Goal: Browse casually

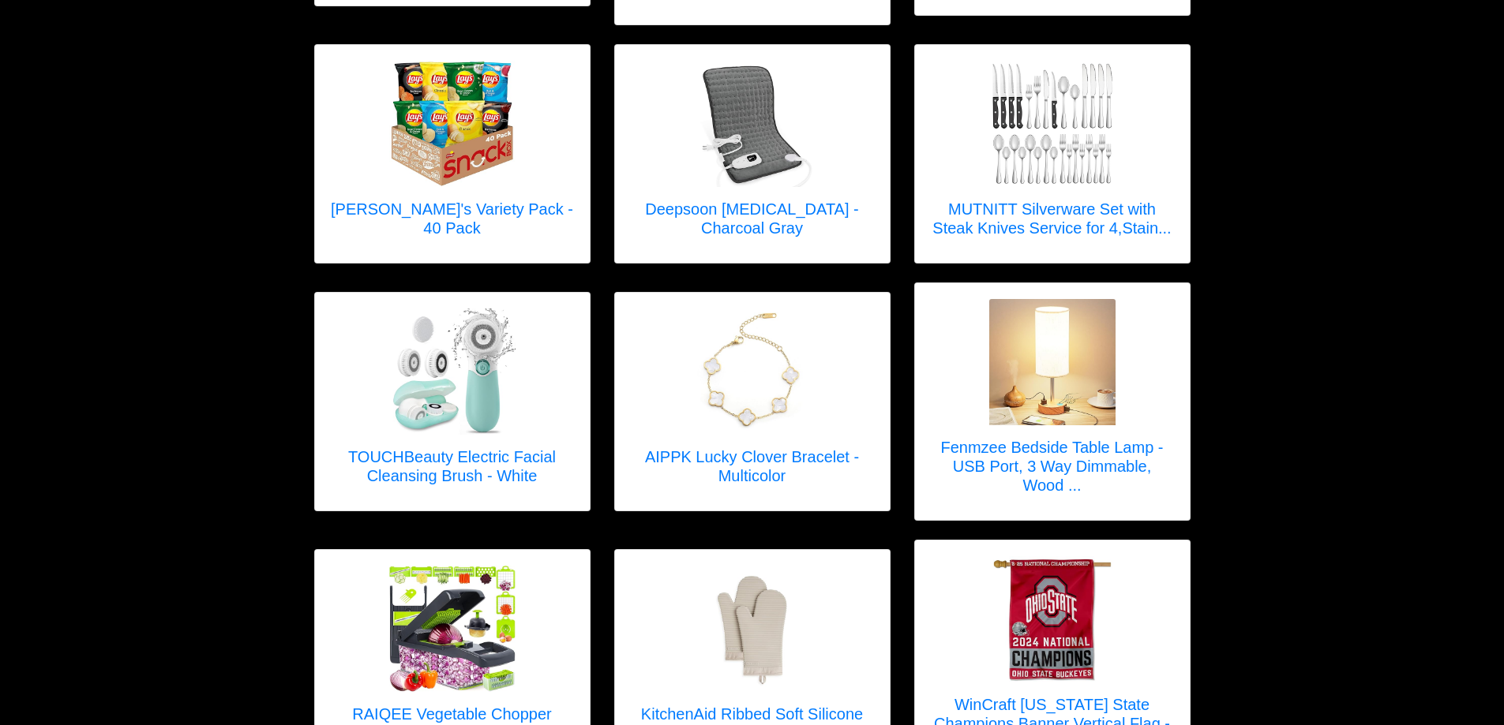
scroll to position [1263, 0]
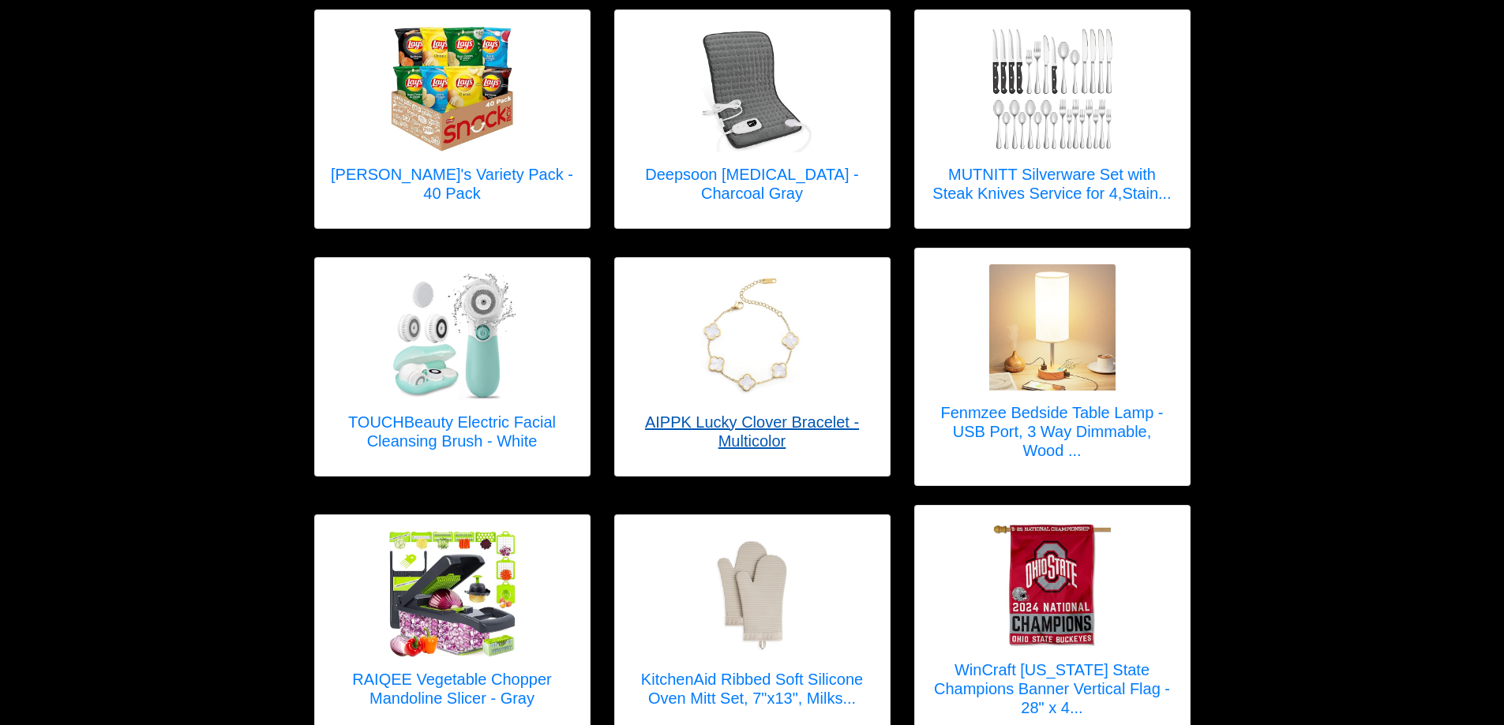
click at [759, 413] on h5 "AIPPK Lucky Clover Bracelet - Multicolor" at bounding box center [752, 432] width 243 height 38
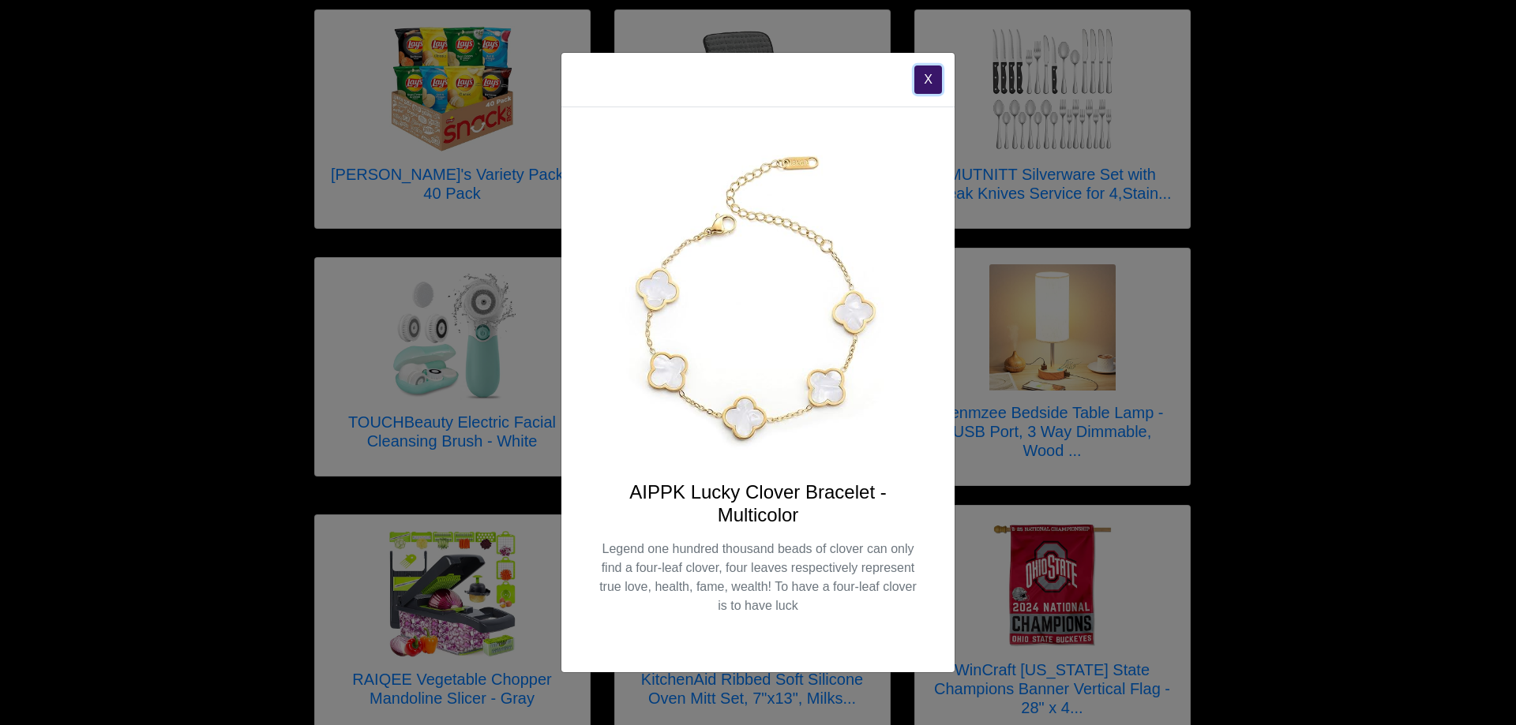
click at [924, 81] on button "X" at bounding box center [928, 80] width 28 height 28
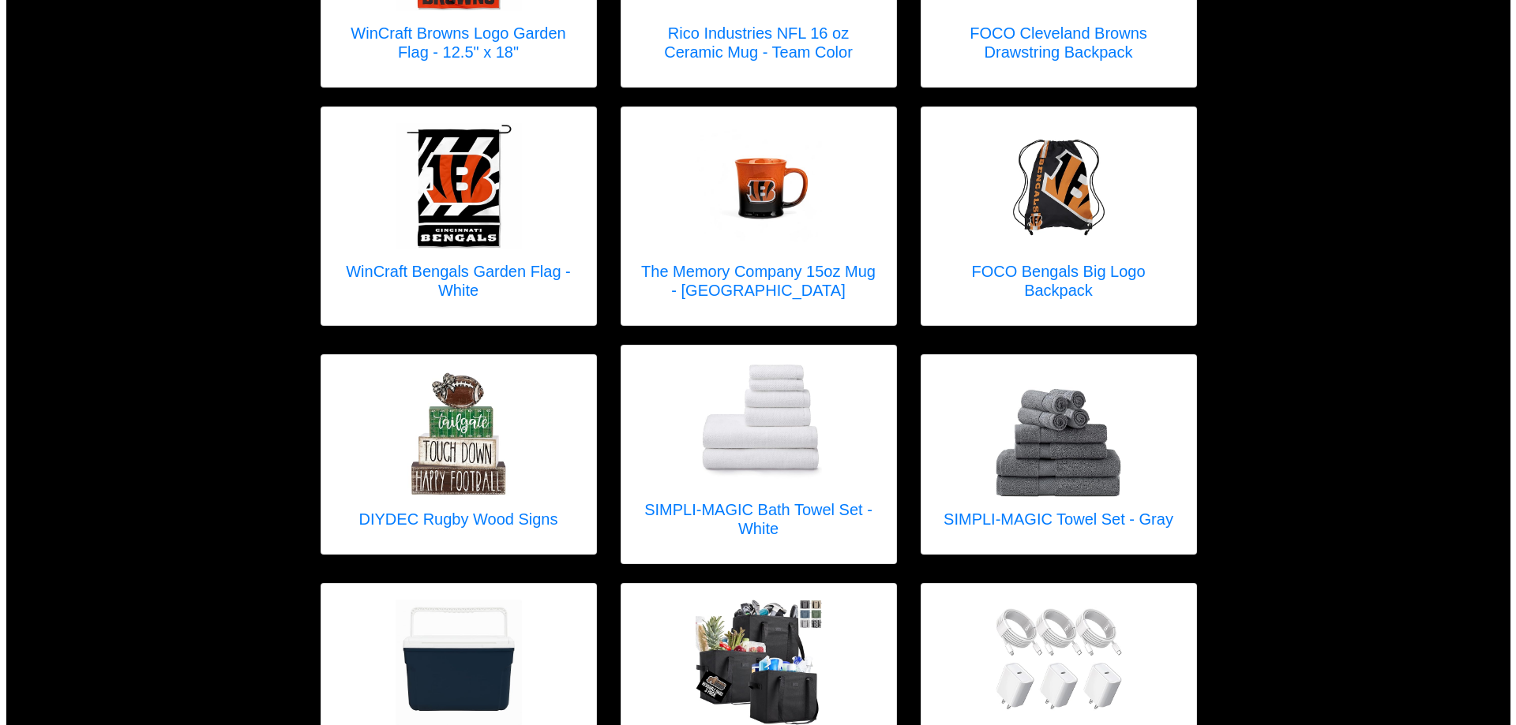
scroll to position [4656, 0]
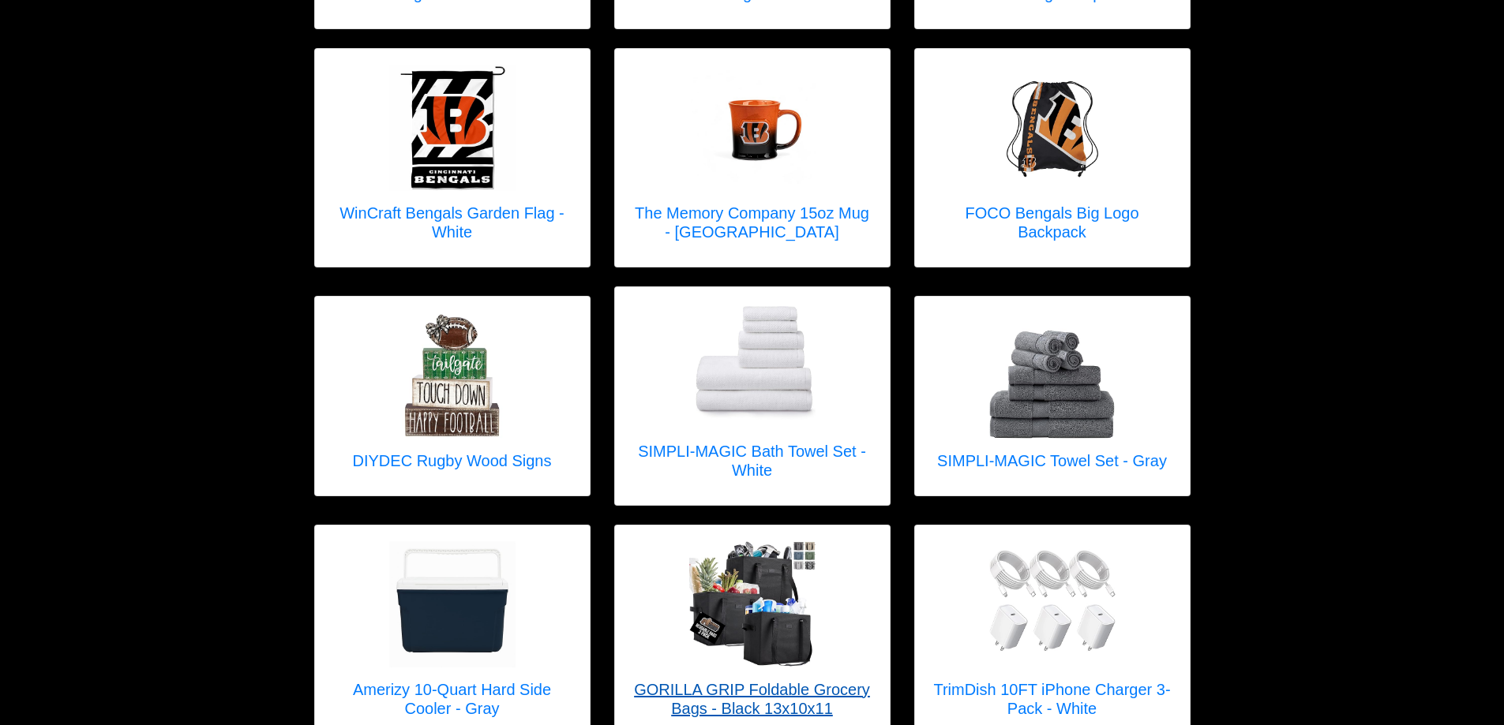
click at [789, 577] on img at bounding box center [752, 604] width 126 height 126
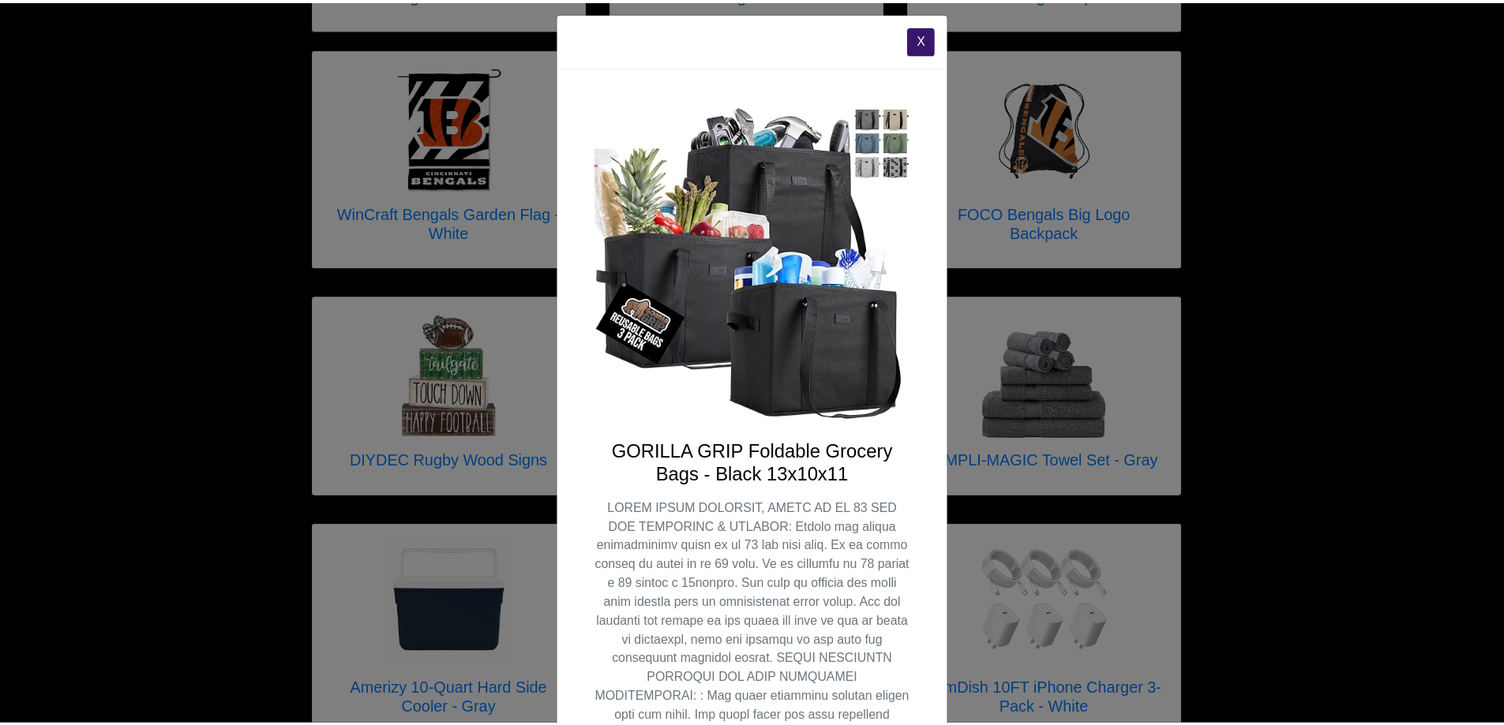
scroll to position [0, 0]
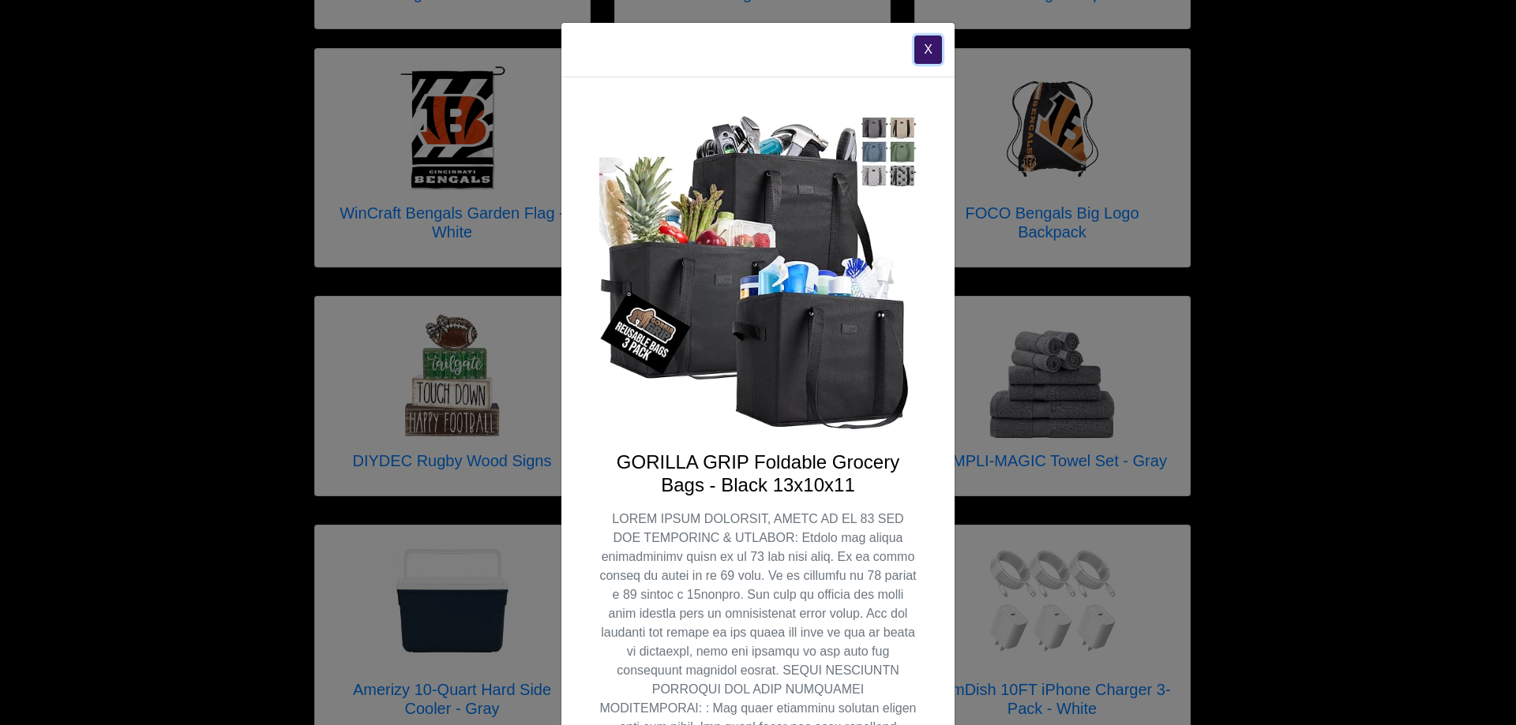
click at [921, 43] on button "X" at bounding box center [928, 50] width 28 height 28
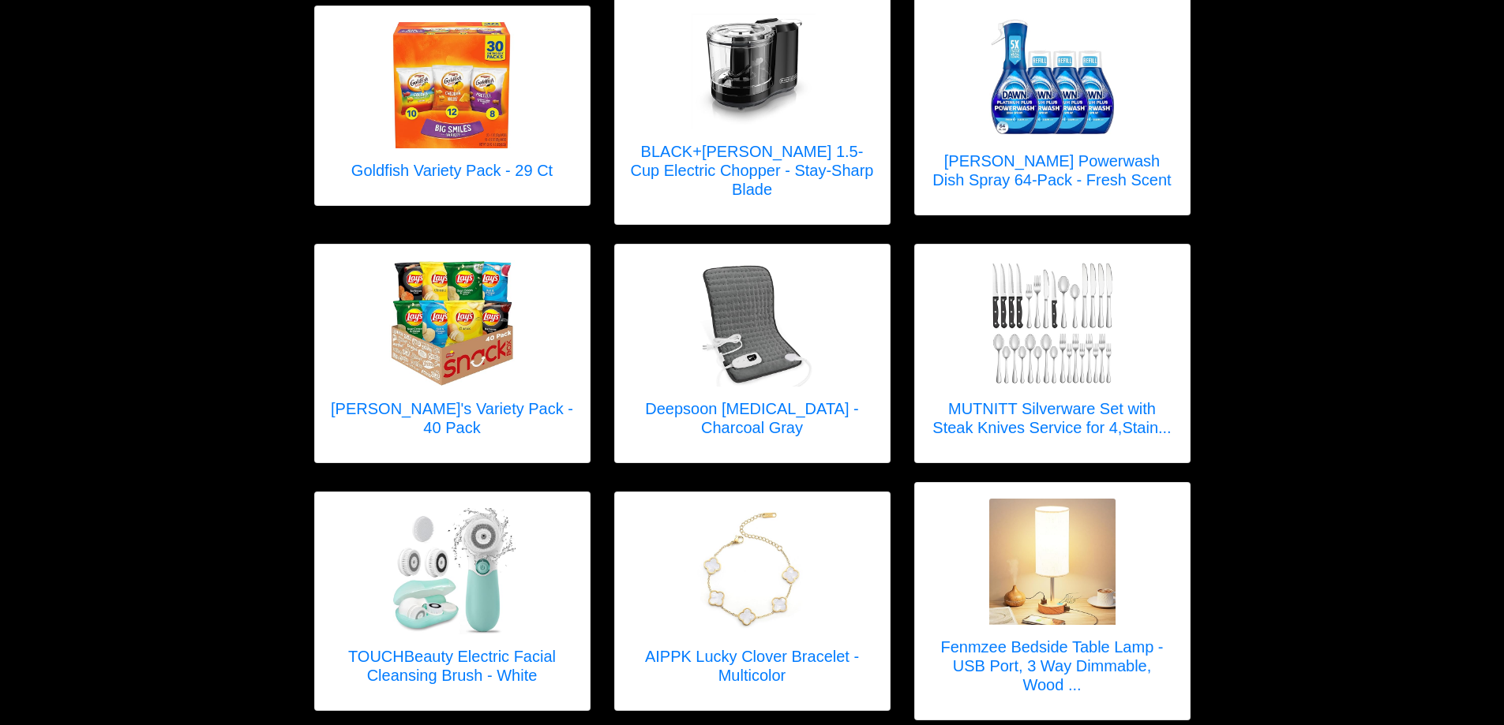
scroll to position [1104, 0]
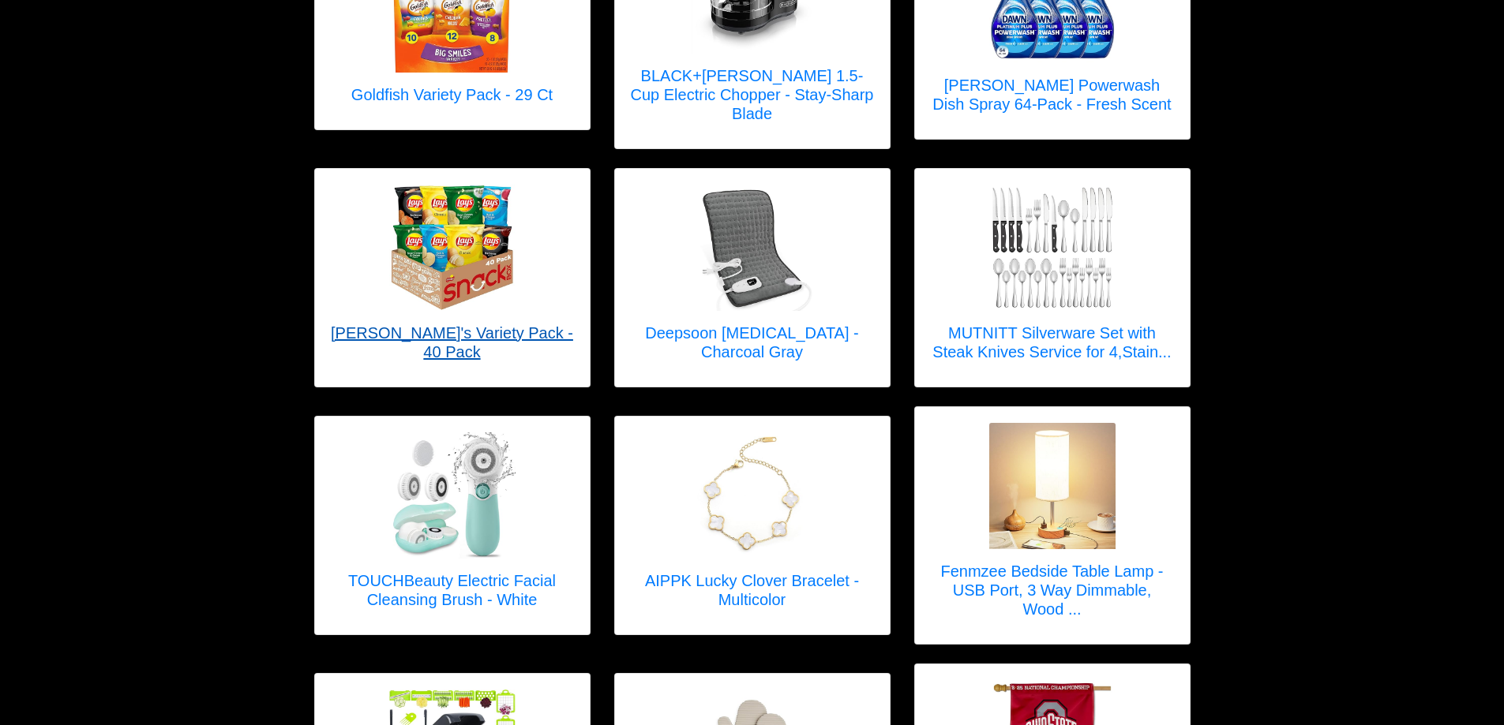
click at [448, 286] on img at bounding box center [452, 248] width 126 height 126
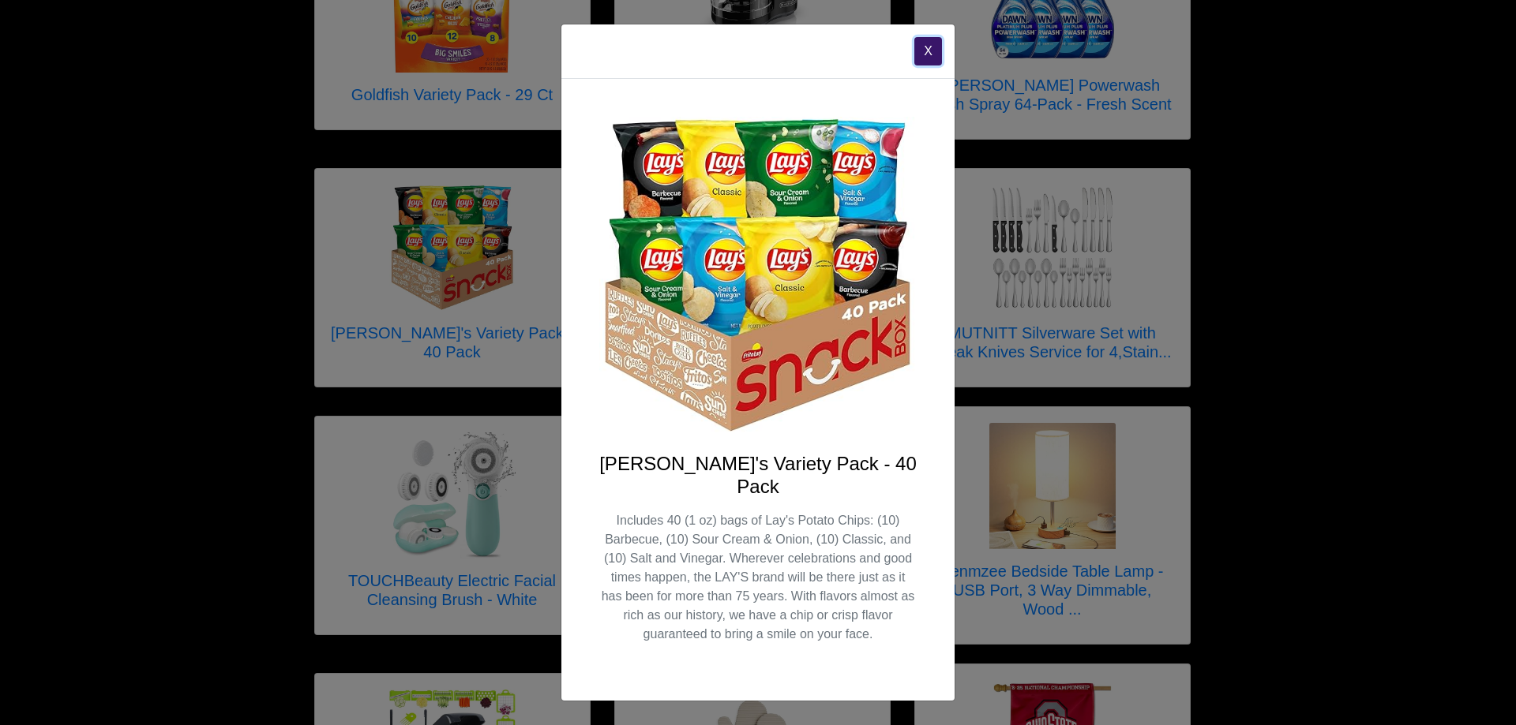
click at [933, 64] on button "X" at bounding box center [928, 51] width 28 height 28
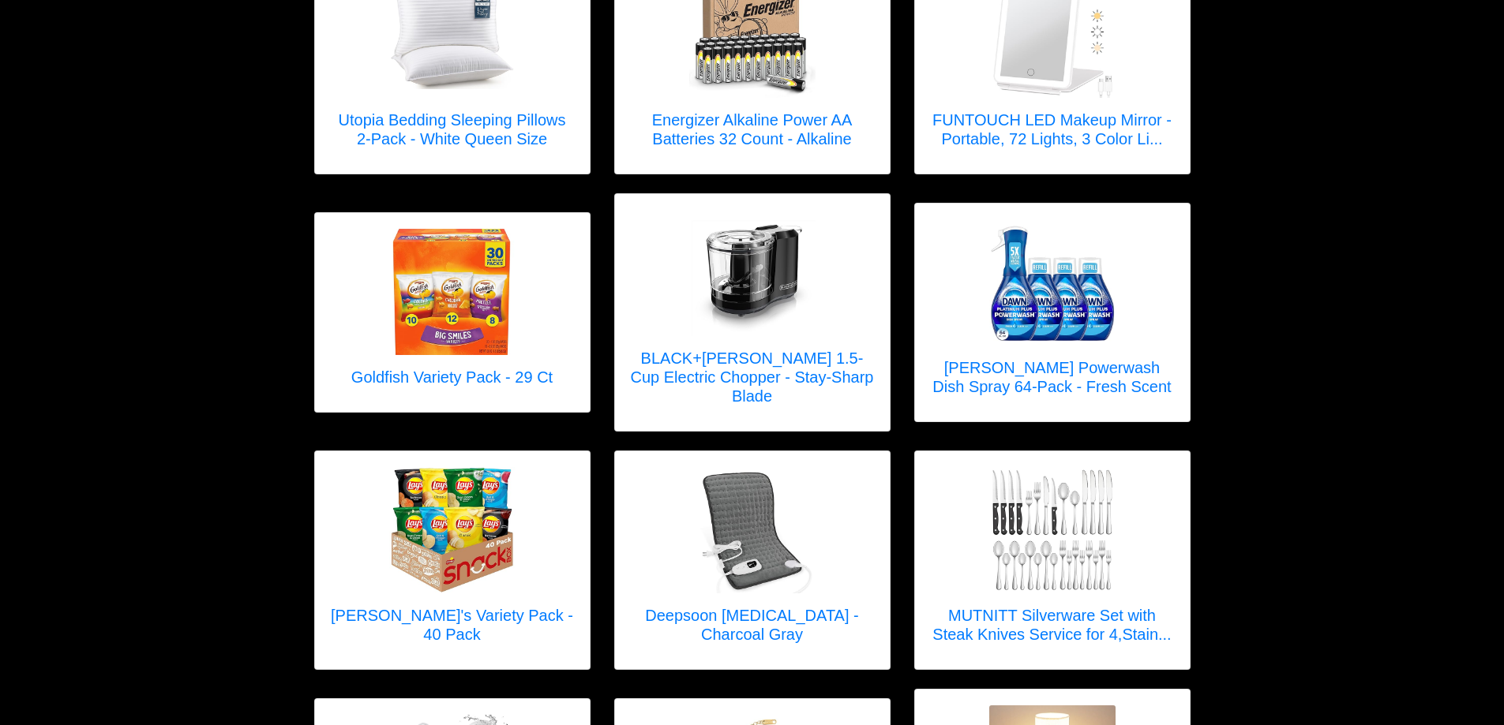
scroll to position [789, 0]
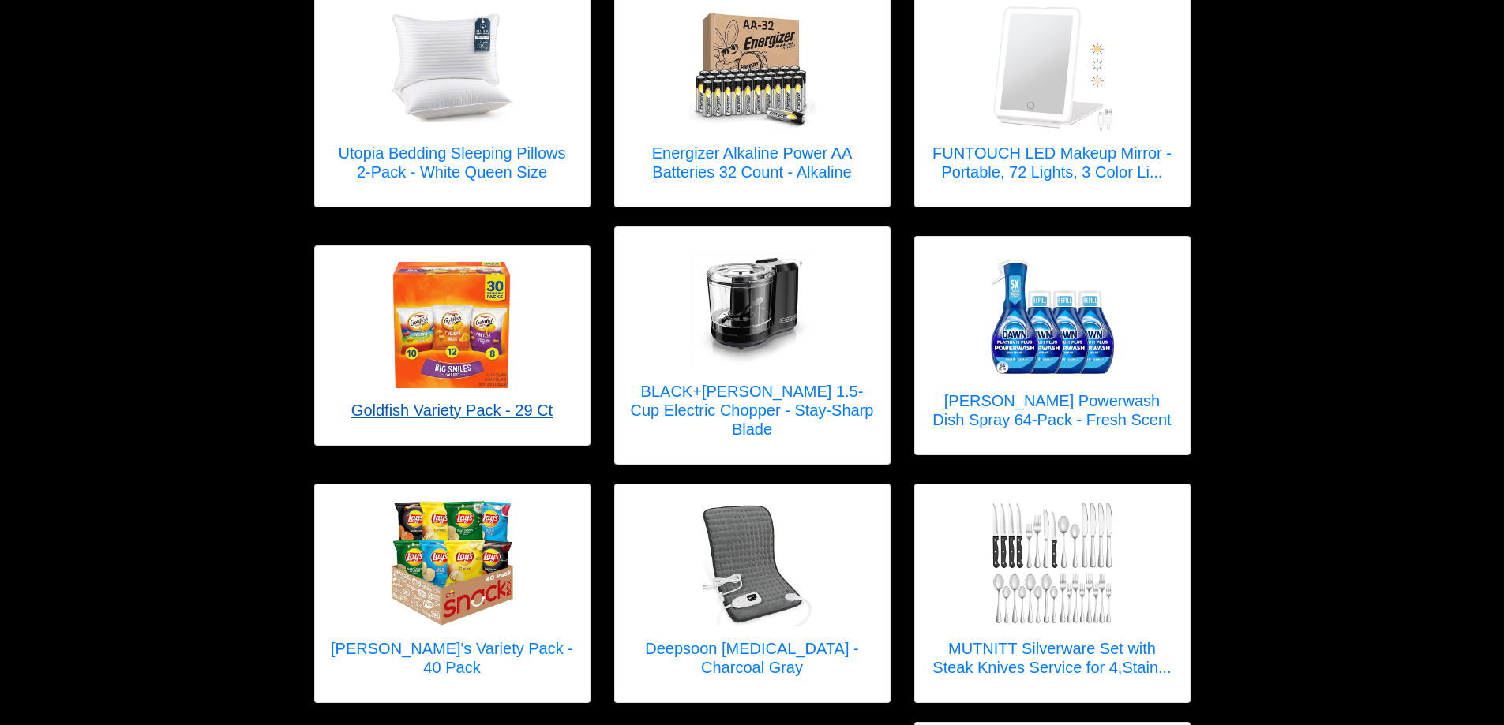
click at [447, 332] on img at bounding box center [451, 325] width 126 height 126
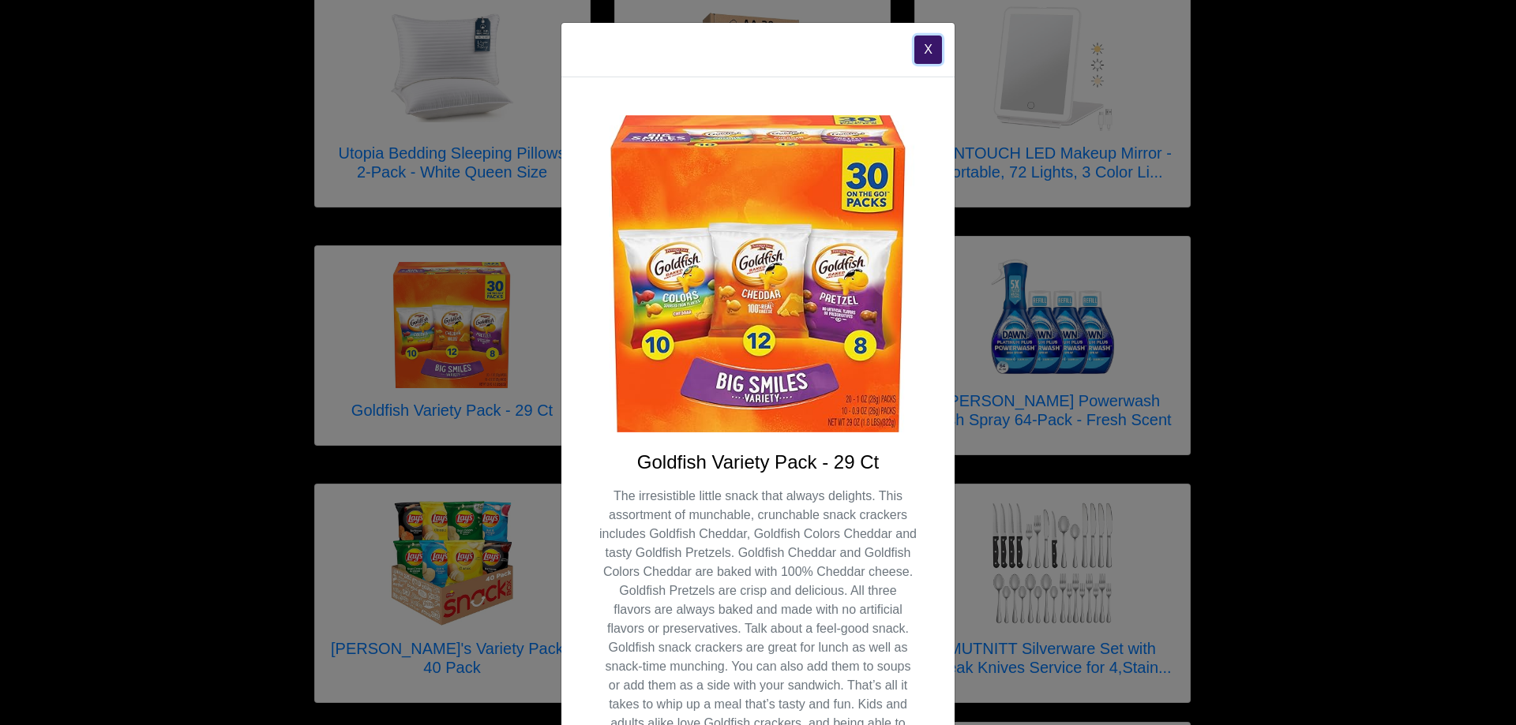
click at [916, 47] on button "X" at bounding box center [928, 50] width 28 height 28
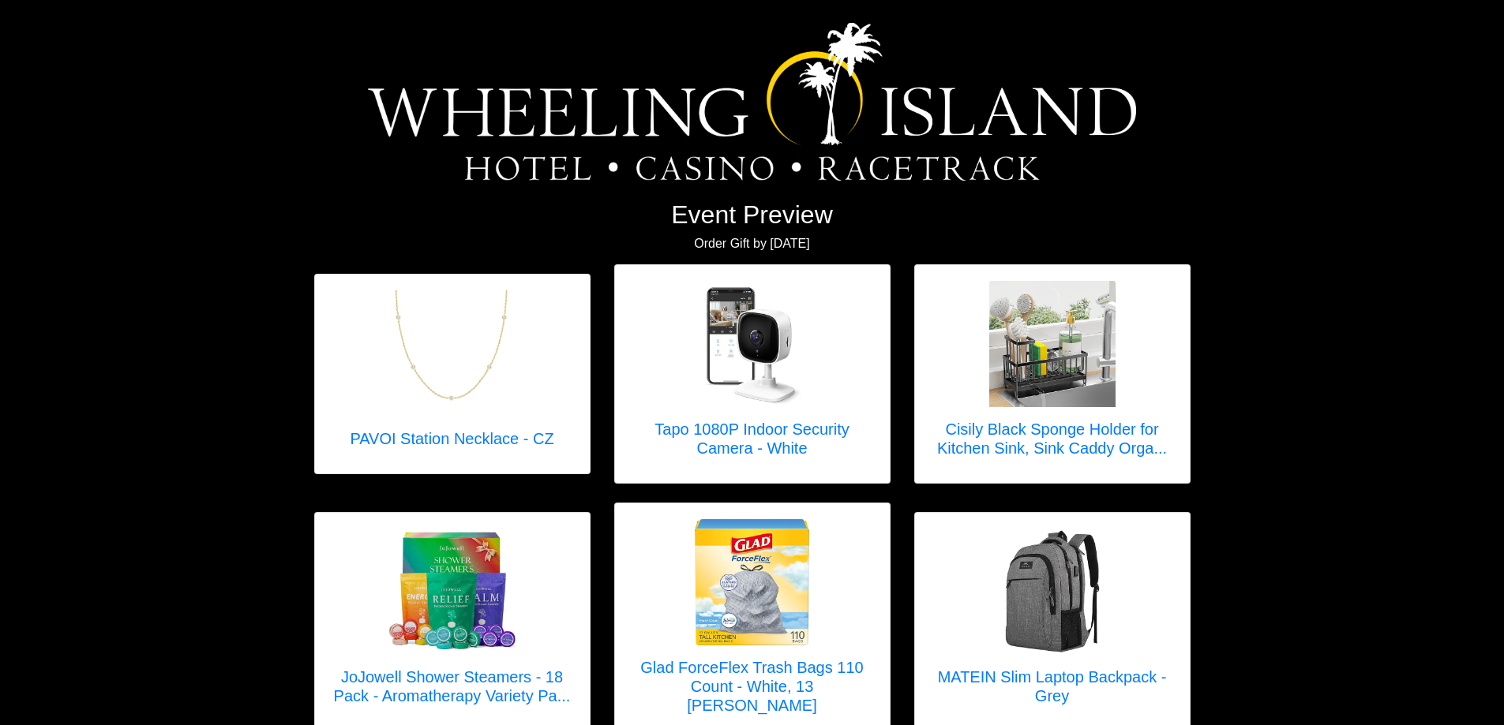
scroll to position [0, 0]
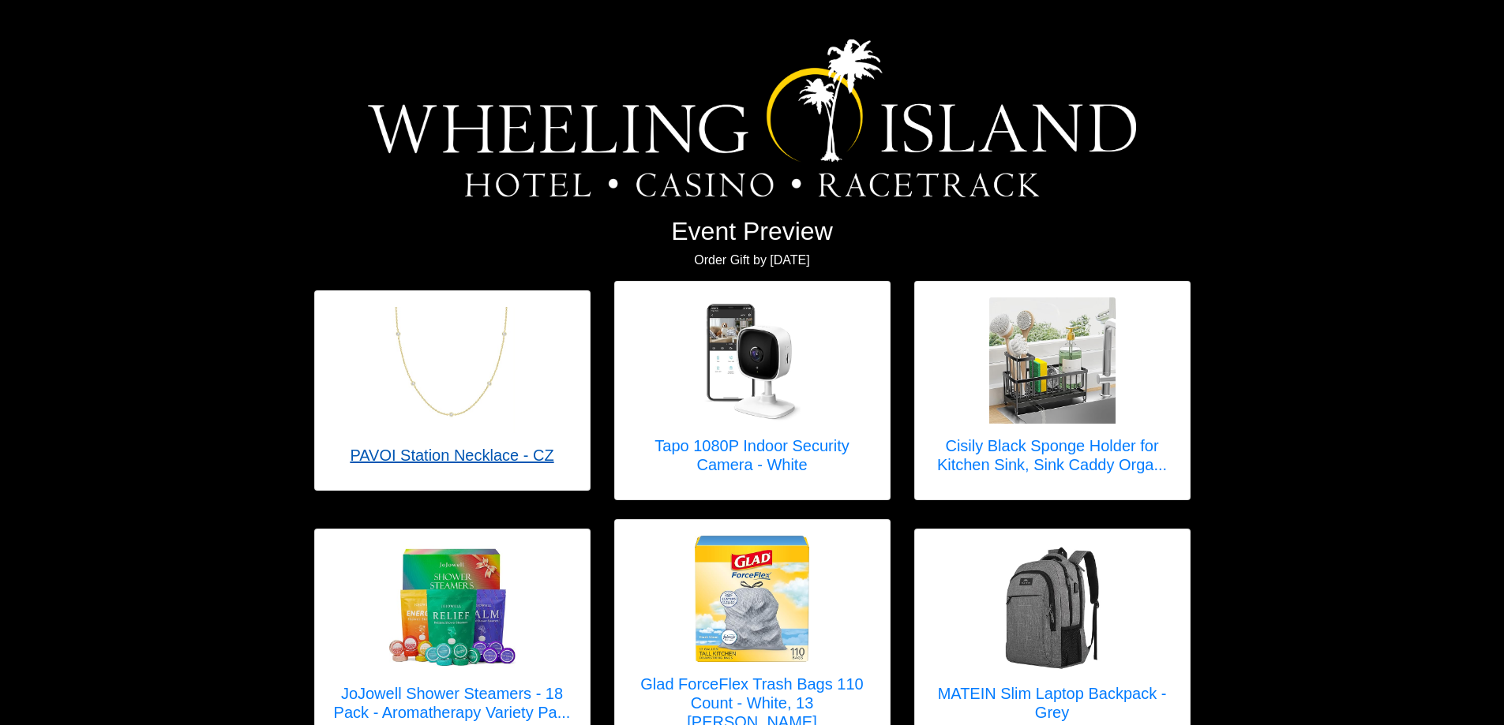
click at [441, 392] on img at bounding box center [451, 370] width 126 height 126
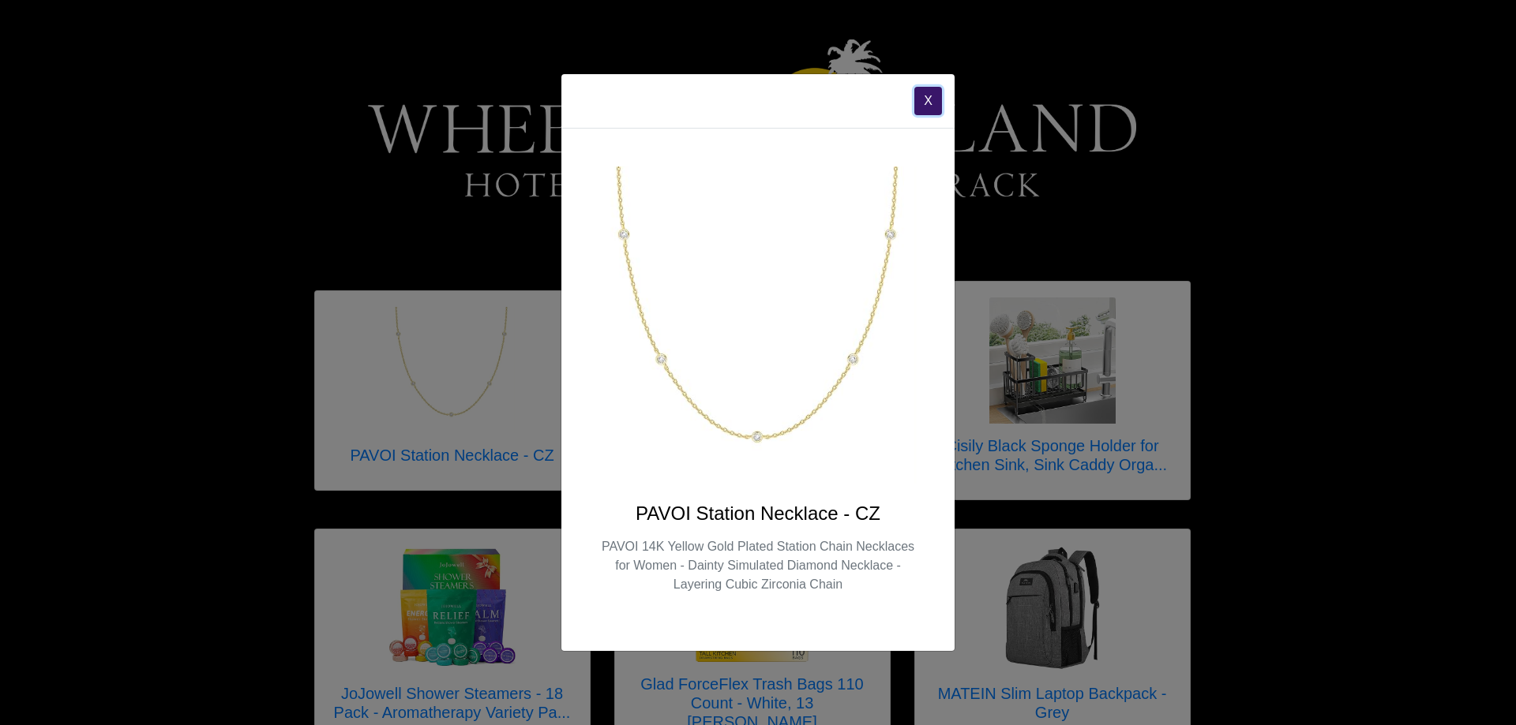
click at [931, 101] on button "X" at bounding box center [928, 101] width 28 height 28
